Goal: Task Accomplishment & Management: Use online tool/utility

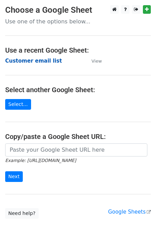
click at [38, 63] on strong "Customer email list" at bounding box center [33, 61] width 57 height 6
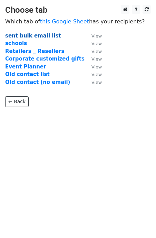
click at [32, 38] on strong "sent bulk email list" at bounding box center [33, 36] width 56 height 6
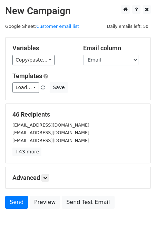
click at [113, 222] on body "New Campaign Daily emails left: 50 Google Sheet: Customer email list Variables …" at bounding box center [78, 122] width 156 height 235
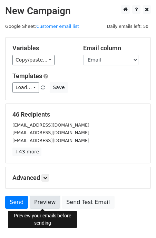
click at [42, 204] on link "Preview" at bounding box center [45, 202] width 30 height 13
click at [49, 205] on link "Preview" at bounding box center [45, 202] width 30 height 13
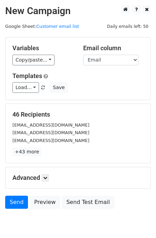
click at [43, 32] on main "New Campaign Daily emails left: 50 Google Sheet: Customer email list Variables …" at bounding box center [78, 108] width 156 height 207
click at [48, 23] on main "New Campaign Daily emails left: 50 Google Sheet: Customer email list Variables …" at bounding box center [78, 108] width 156 height 207
click at [48, 26] on link "Customer email list" at bounding box center [57, 26] width 43 height 5
click at [79, 38] on div "Variables Copy/paste... {{Recipient Name}} {{Email}} Email column Recipient Nam…" at bounding box center [78, 69] width 145 height 62
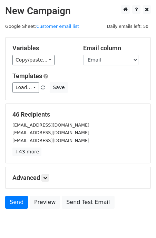
click at [79, 38] on div "Variables Copy/paste... {{Recipient Name}} {{Email}} Email column Recipient Nam…" at bounding box center [78, 69] width 145 height 62
click at [79, 39] on div "Variables Copy/paste... {{Recipient Name}} {{Email}} Email column Recipient Nam…" at bounding box center [78, 69] width 145 height 62
click at [79, 38] on div "Variables Copy/paste... {{Recipient Name}} {{Email}} Email column Recipient Nam…" at bounding box center [78, 69] width 145 height 62
click at [65, 24] on link "Customer email list" at bounding box center [57, 26] width 43 height 5
click at [51, 33] on main "New Campaign Daily emails left: 50 Google Sheet: Customer email list Variables …" at bounding box center [78, 108] width 156 height 207
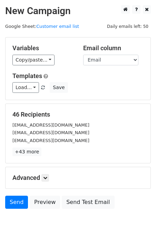
click at [51, 33] on main "New Campaign Daily emails left: 50 Google Sheet: Customer email list Variables …" at bounding box center [78, 108] width 156 height 207
click at [27, 155] on link "+43 more" at bounding box center [26, 152] width 29 height 9
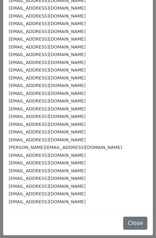
scroll to position [181, 0]
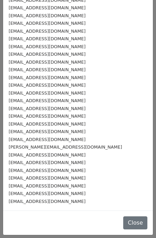
click at [50, 115] on div "[EMAIL_ADDRESS][DOMAIN_NAME]" at bounding box center [78, 116] width 139 height 8
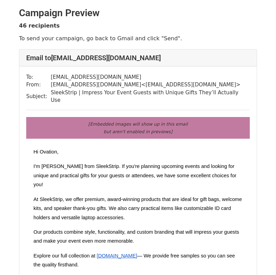
click at [209, 205] on p "At SleekStrip, we offer premium, award-winning products that are ideal for gift…" at bounding box center [137, 208] width 209 height 27
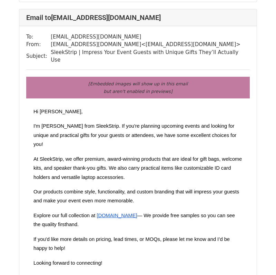
scroll to position [2901, 0]
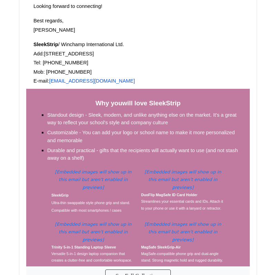
scroll to position [3587, 0]
